Goal: Information Seeking & Learning: Find specific fact

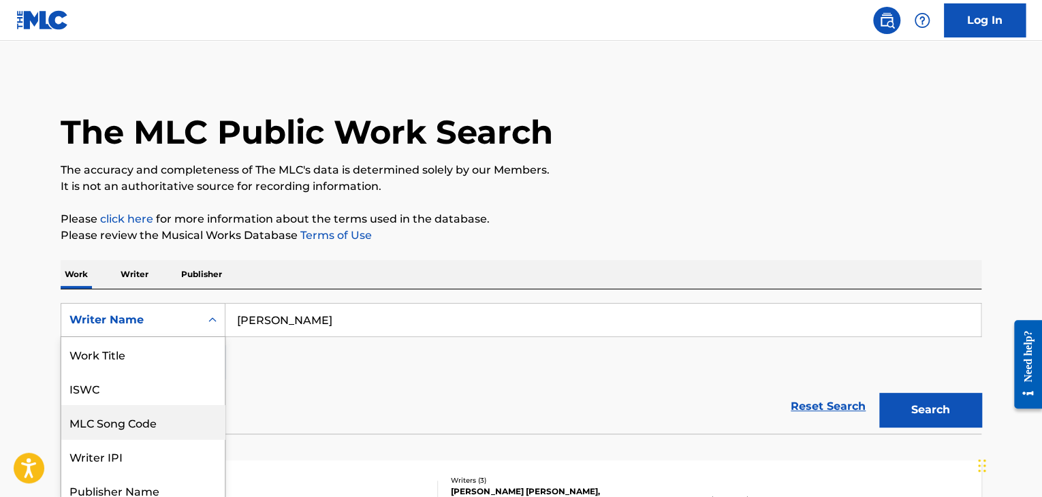
scroll to position [44, 0]
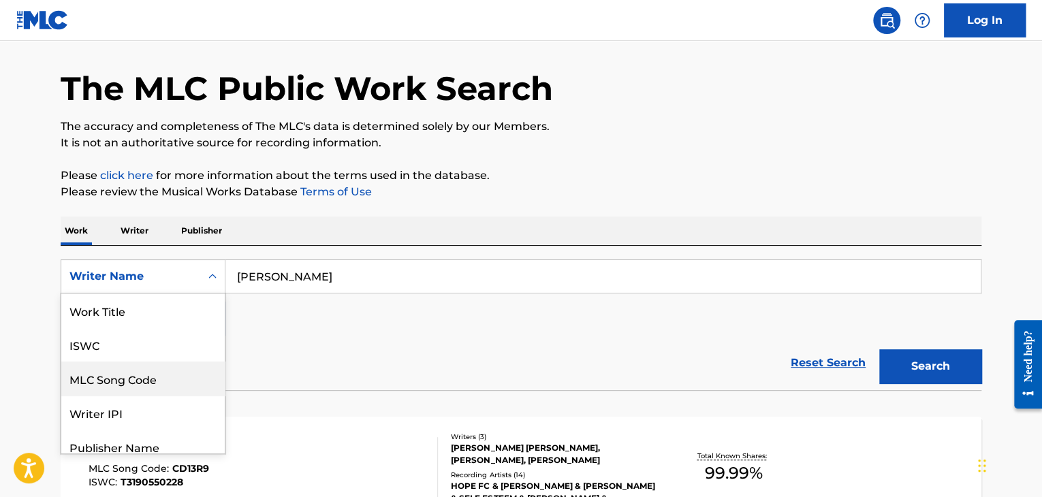
click at [193, 294] on div "8 results available. Use Up and Down to choose options, press Enter to select t…" at bounding box center [143, 276] width 165 height 34
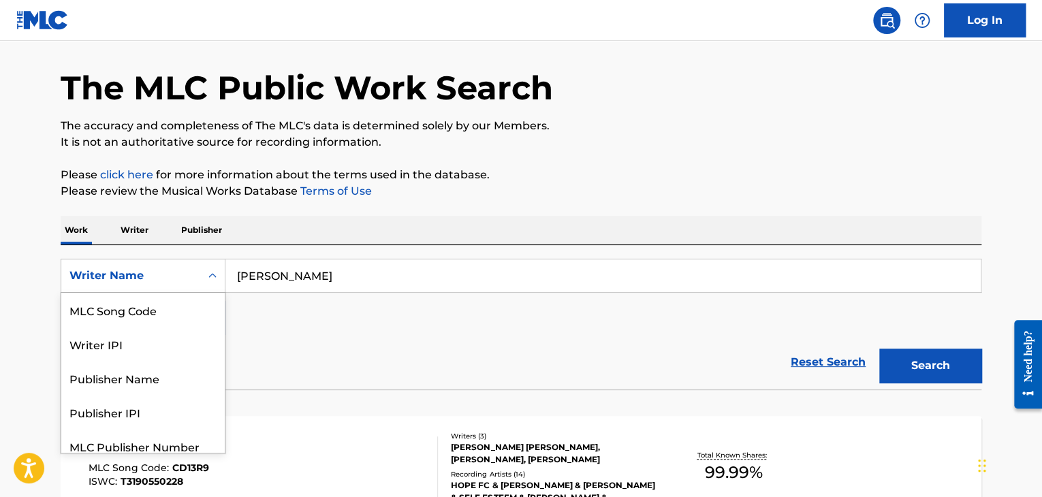
scroll to position [0, 0]
click at [183, 315] on div "Work Title" at bounding box center [142, 310] width 163 height 34
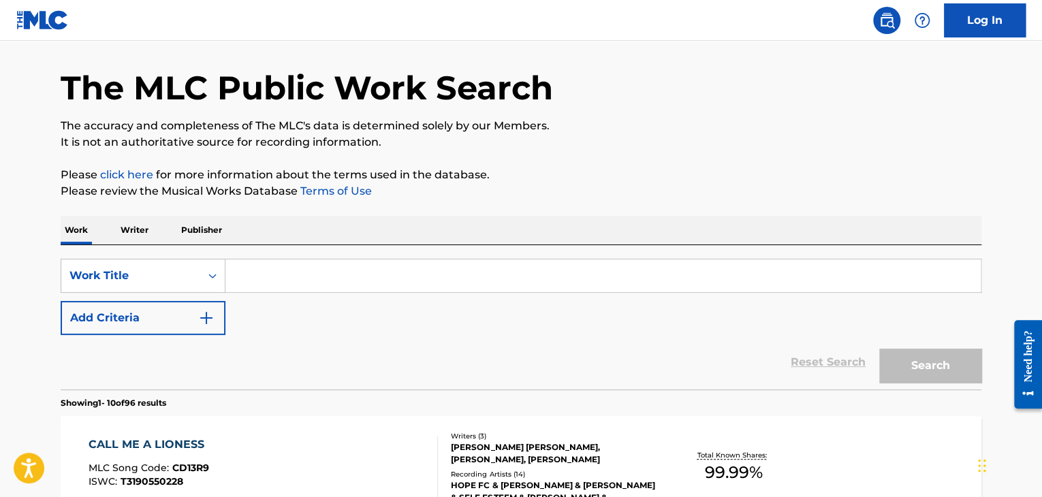
click at [272, 280] on input "Search Form" at bounding box center [602, 275] width 755 height 33
paste input "[URL][DOMAIN_NAME]"
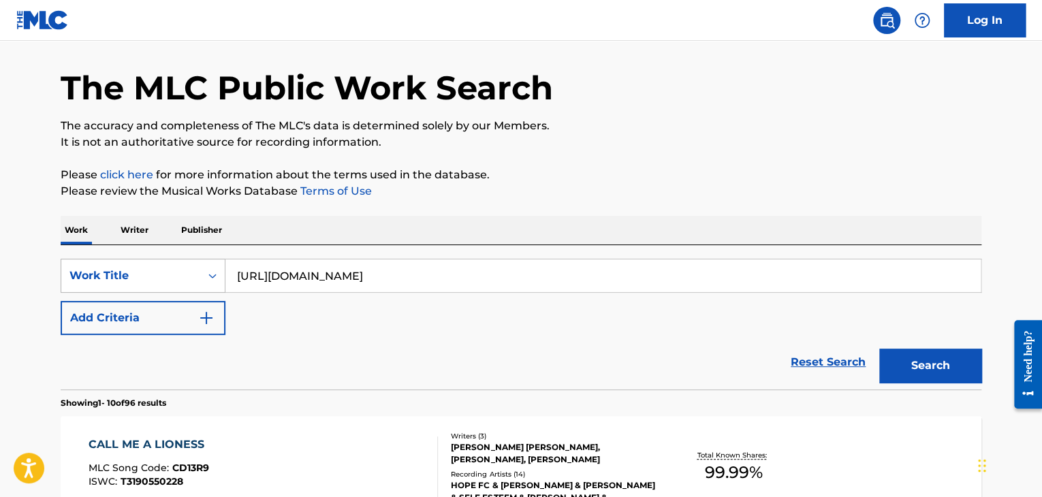
drag, startPoint x: 585, startPoint y: 270, endPoint x: 223, endPoint y: 287, distance: 362.1
click at [223, 287] on div "SearchWithCriteria4fbf80d4-b19b-449b-b536-b42690b04e41 Work Title [URL][DOMAIN_…" at bounding box center [521, 276] width 921 height 34
paste input "Sweet Nothings"
type input "Sweet Nothings"
click at [945, 367] on button "Search" at bounding box center [930, 366] width 102 height 34
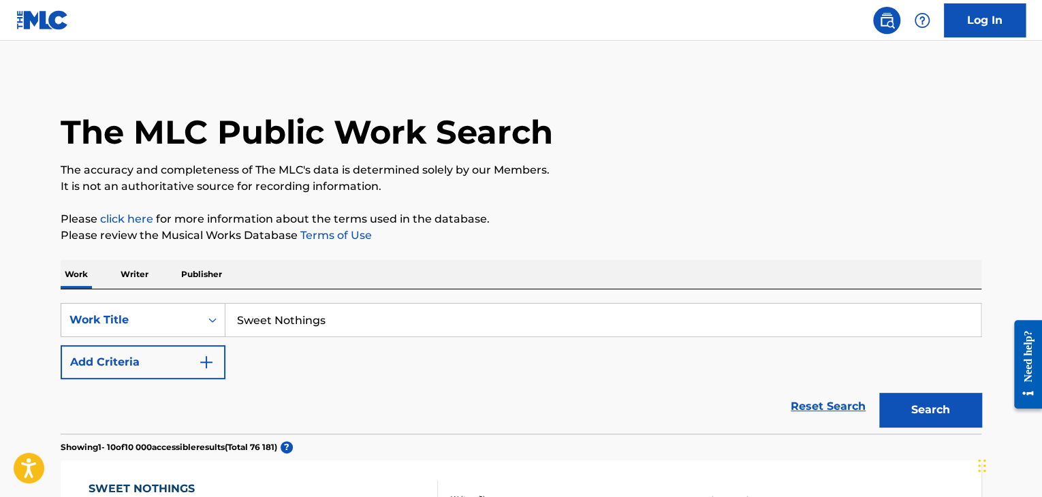
click at [144, 262] on p "Writer" at bounding box center [134, 274] width 36 height 29
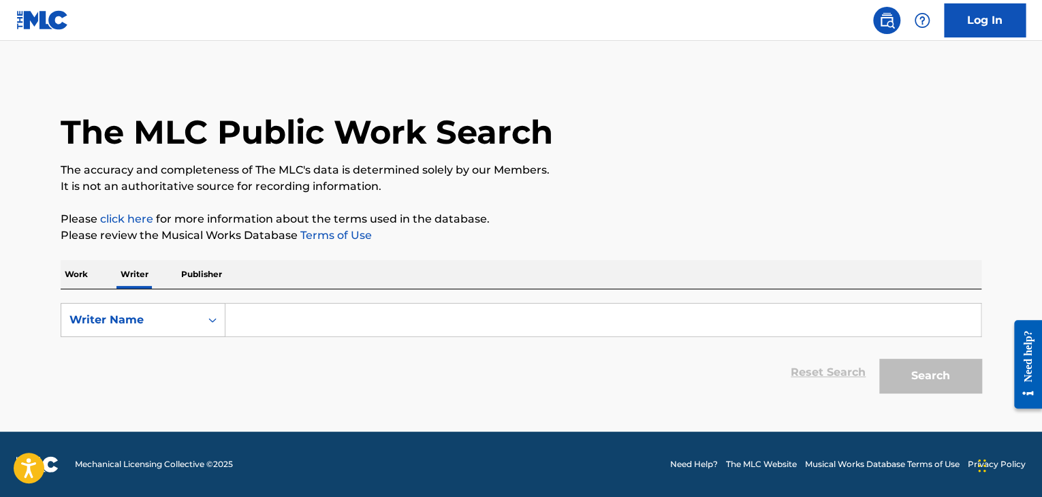
click at [269, 321] on input "Search Form" at bounding box center [602, 320] width 755 height 33
paste input "Sweet Nothings"
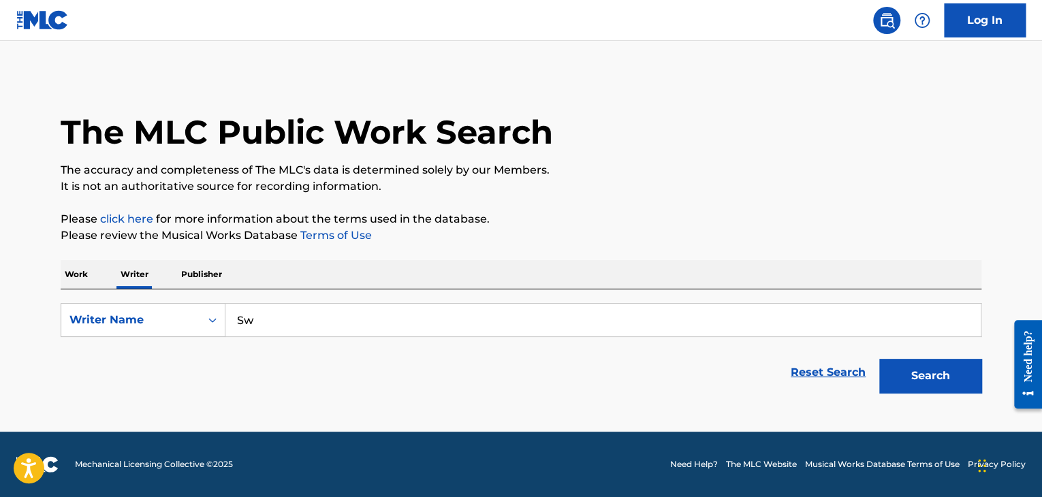
type input "S"
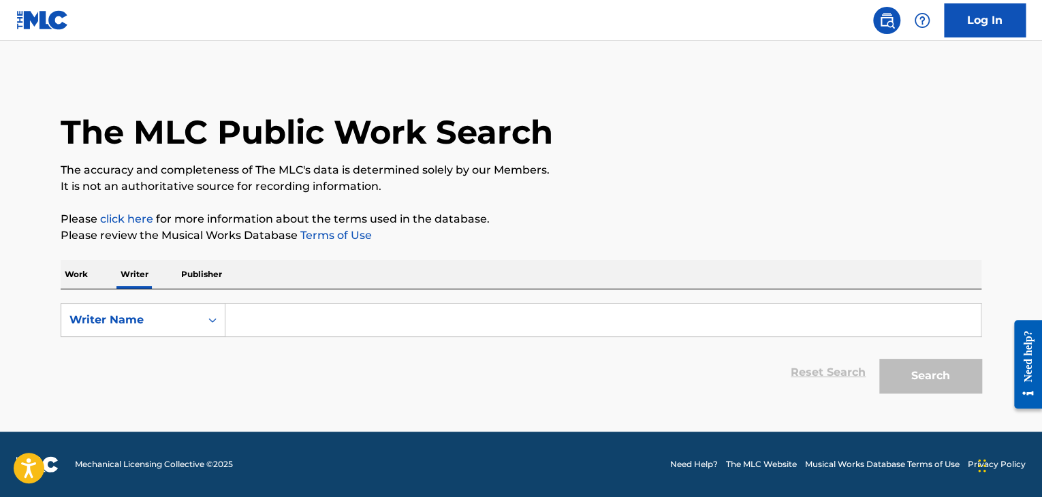
paste input "[PERSON_NAME]"
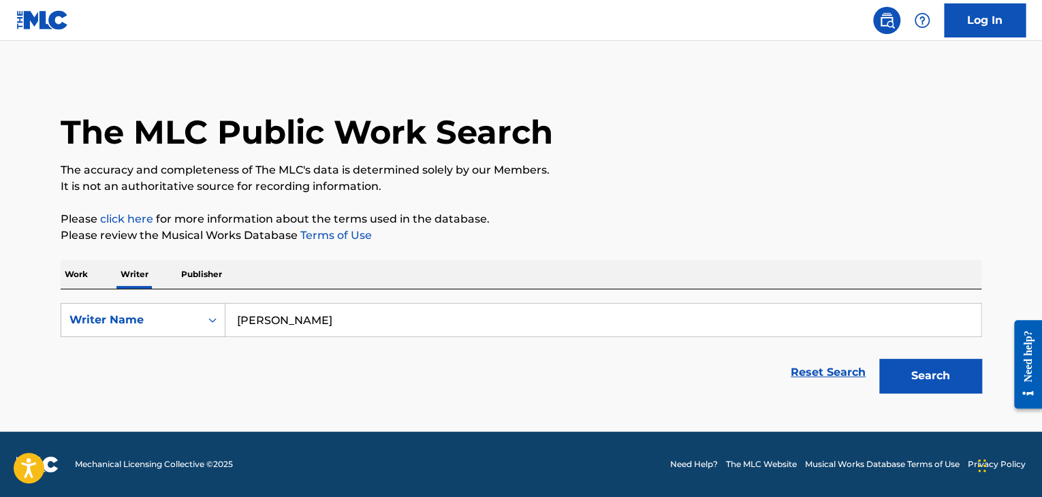
type input "[PERSON_NAME]"
click at [879, 359] on button "Search" at bounding box center [930, 376] width 102 height 34
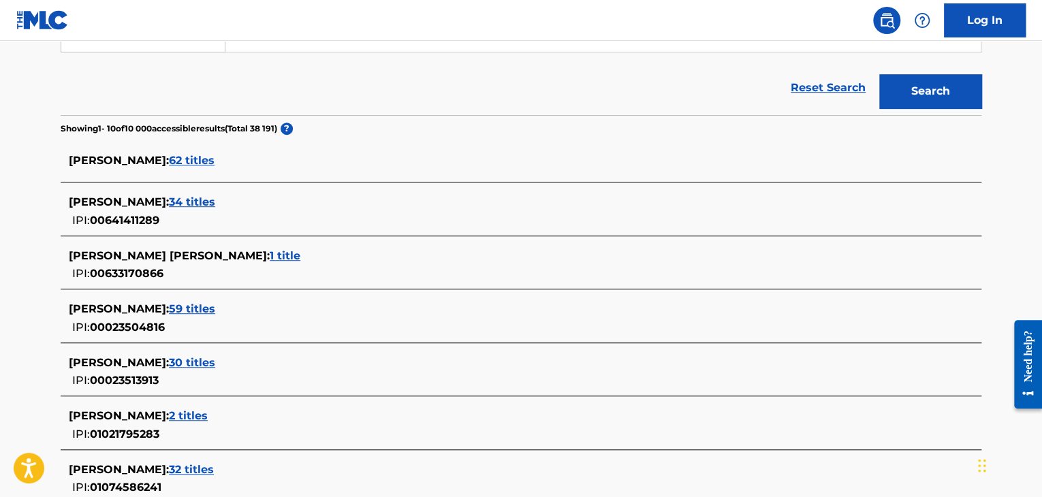
scroll to position [285, 0]
click at [183, 161] on span "62 titles" at bounding box center [192, 159] width 46 height 13
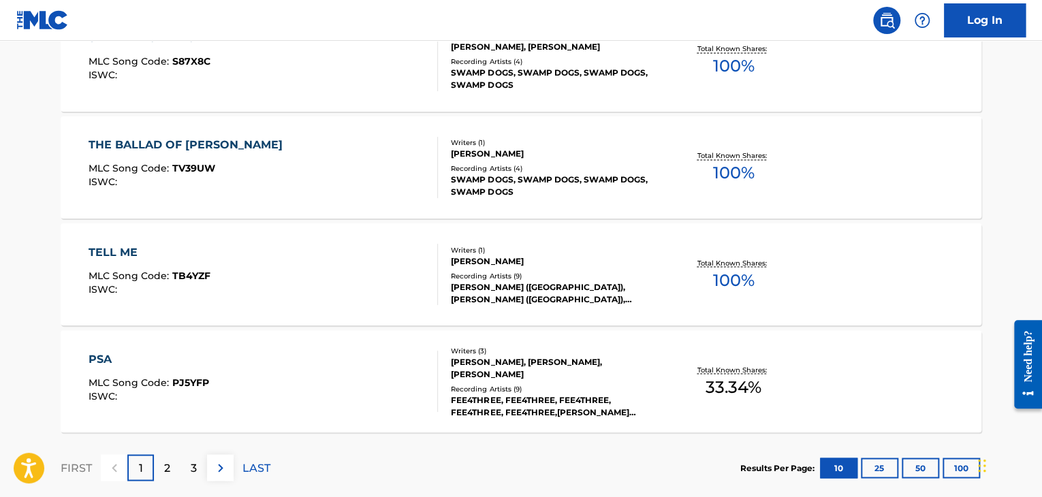
scroll to position [1170, 0]
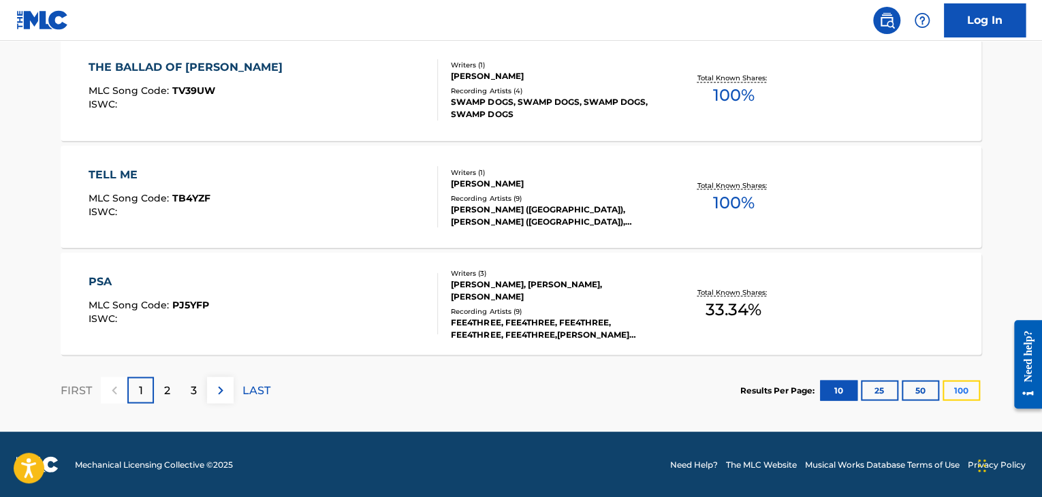
click at [949, 389] on button "100" at bounding box center [961, 390] width 37 height 20
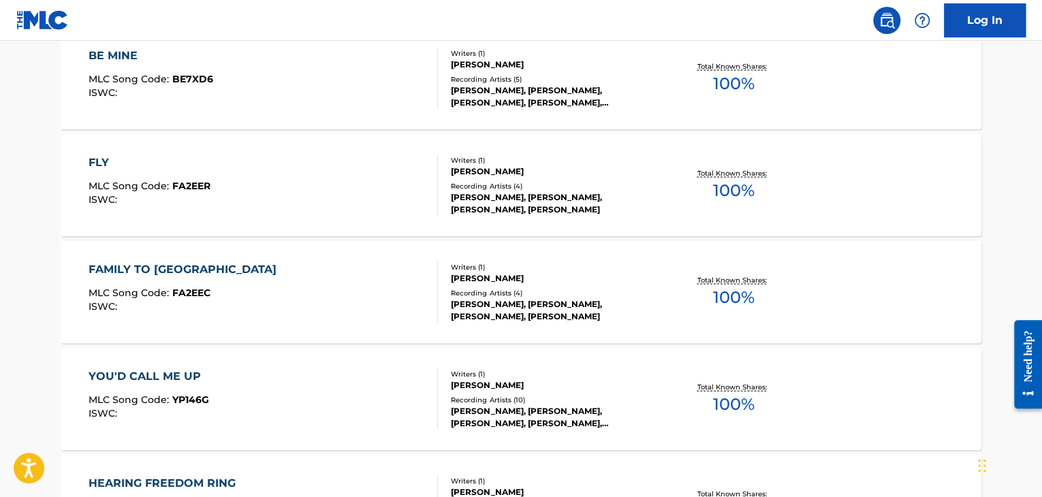
scroll to position [6724, 0]
